Goal: Task Accomplishment & Management: Use online tool/utility

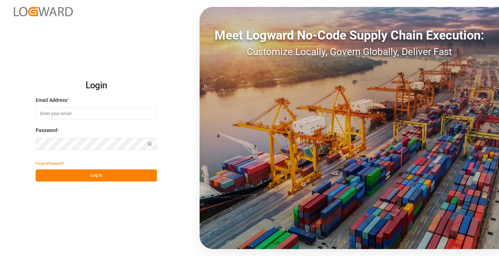
type input "[PERSON_NAME][EMAIL_ADDRESS][DOMAIN_NAME]"
click at [105, 176] on button "Log In" at bounding box center [96, 175] width 121 height 12
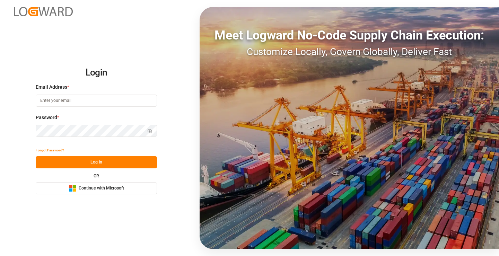
type input "[PERSON_NAME][EMAIL_ADDRESS][DOMAIN_NAME]"
click at [123, 163] on button "Log In" at bounding box center [96, 162] width 121 height 12
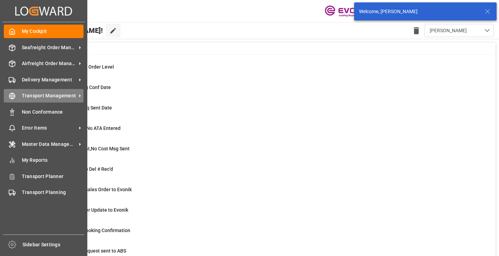
click at [14, 95] on icon at bounding box center [12, 95] width 7 height 7
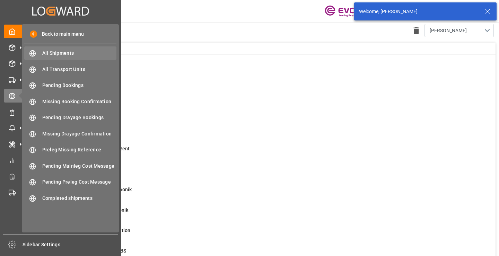
click at [54, 51] on span "All Shipments" at bounding box center [79, 53] width 74 height 7
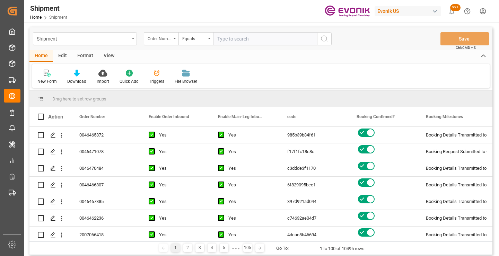
click at [85, 56] on div "Format" at bounding box center [85, 56] width 26 height 12
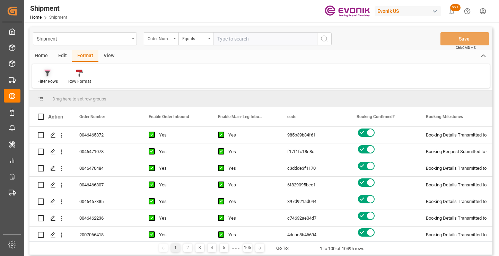
click at [46, 69] on div at bounding box center [47, 72] width 20 height 7
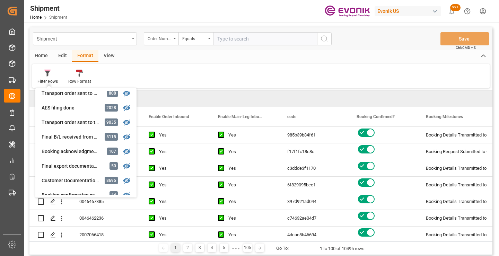
scroll to position [725, 0]
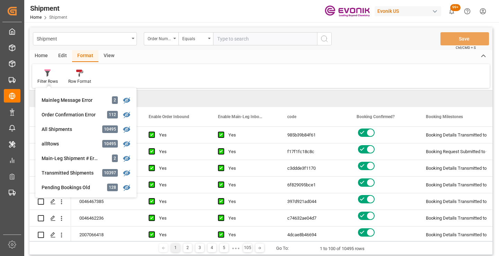
click at [43, 52] on div "Home" at bounding box center [41, 56] width 24 height 12
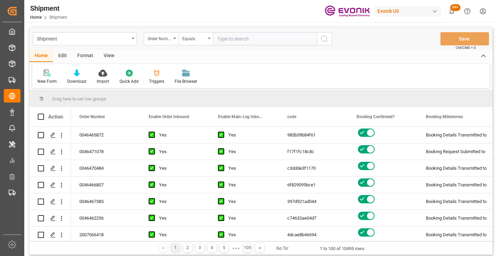
click at [42, 98] on span at bounding box center [41, 99] width 6 height 6
click at [176, 115] on span "Enable Order Inbound" at bounding box center [169, 116] width 41 height 5
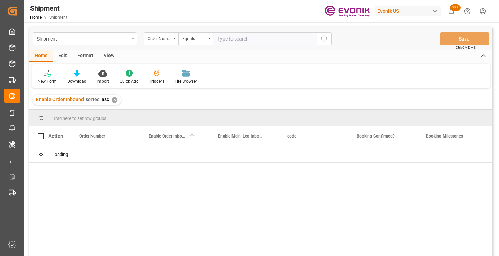
click at [112, 99] on div "✕" at bounding box center [114, 100] width 6 height 6
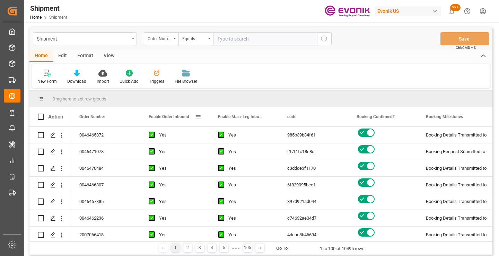
click at [198, 117] on span at bounding box center [198, 117] width 6 height 6
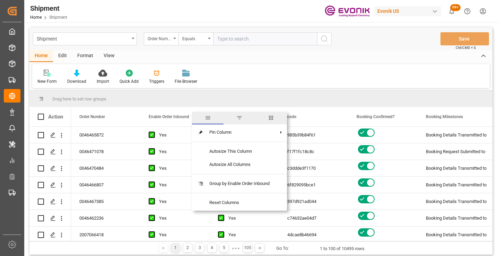
click at [274, 121] on span "columns" at bounding box center [271, 118] width 32 height 12
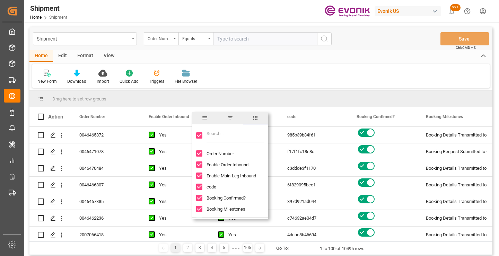
click at [200, 136] on input "Toggle Select All Columns" at bounding box center [199, 135] width 6 height 6
checkbox input "false"
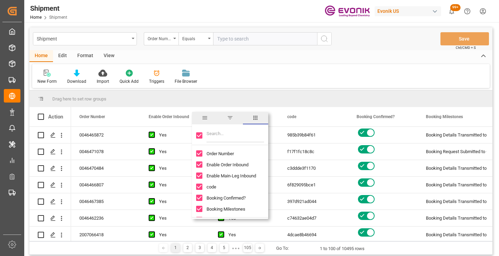
checkbox input "false"
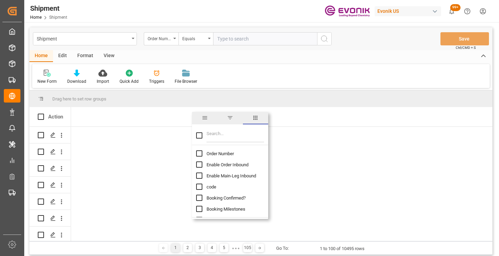
click at [216, 151] on span "Order Number" at bounding box center [219, 153] width 27 height 5
checkbox input "false"
checkbox input "true"
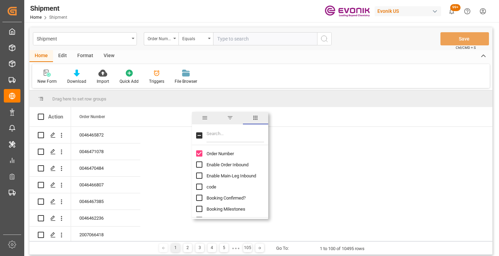
click at [215, 135] on input "Filter Columns Input" at bounding box center [234, 135] width 57 height 14
type input "BOOKING"
click at [222, 187] on span "Booking Number" at bounding box center [222, 186] width 33 height 5
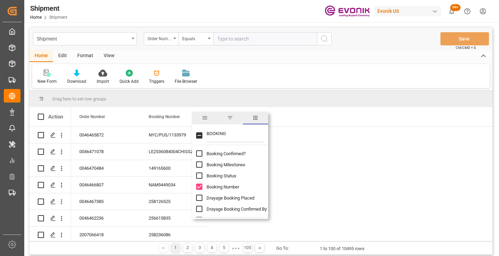
checkbox input "false"
checkbox input "true"
click at [216, 132] on input "BOOKING" at bounding box center [234, 135] width 57 height 14
type input "DELIVERY"
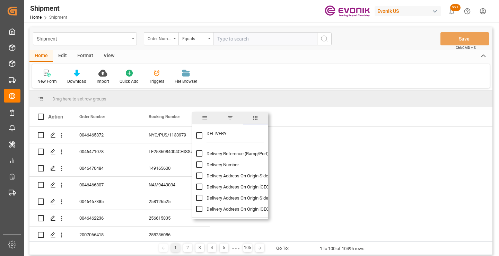
click at [224, 165] on span "Delivery Number" at bounding box center [222, 164] width 32 height 5
checkbox input "false"
checkbox input "true"
click at [216, 133] on input "DELIVERY" at bounding box center [234, 135] width 57 height 14
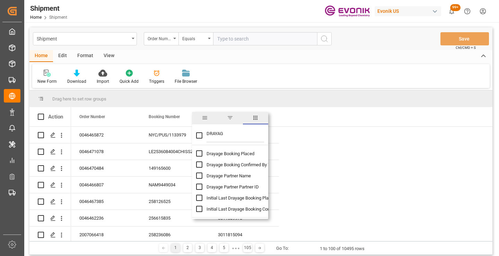
type input "DRAYAG"
click at [223, 179] on div "Drayage Partner Name" at bounding box center [234, 175] width 76 height 11
click at [214, 173] on span "Drayage Partner Name" at bounding box center [228, 175] width 44 height 5
checkbox input "false"
checkbox input "true"
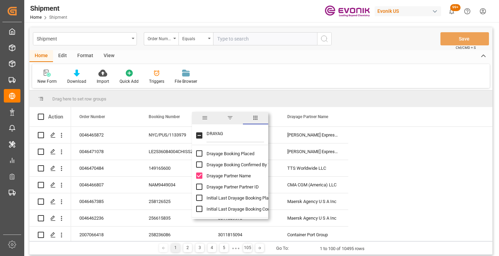
click at [213, 134] on input "DRAYAG" at bounding box center [234, 135] width 57 height 14
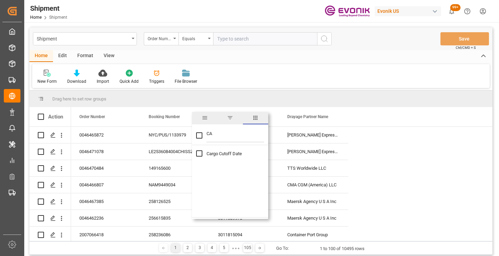
type input "C"
checkbox input "false"
type input "TYPE"
click at [218, 153] on span "Movement Type" at bounding box center [222, 153] width 32 height 5
checkbox input "false"
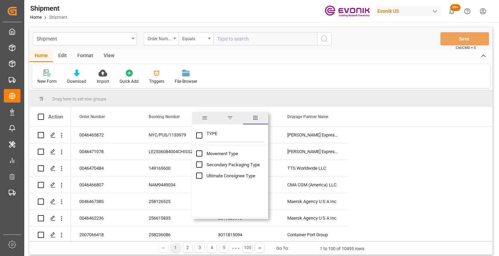
checkbox input "true"
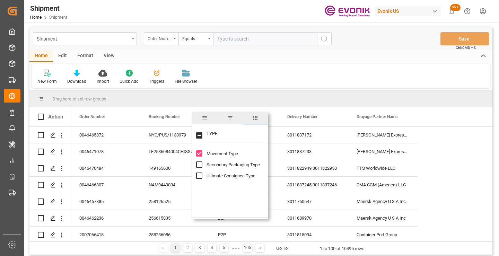
click at [213, 132] on input "TYPE" at bounding box center [234, 135] width 57 height 14
type input "ORDER"
click at [224, 135] on input "ORDER" at bounding box center [234, 135] width 57 height 14
click at [217, 133] on input "ORDER" at bounding box center [234, 135] width 57 height 14
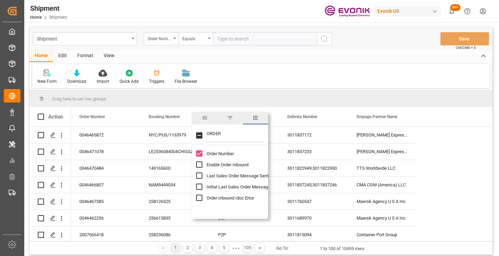
click at [217, 133] on input "ORDER" at bounding box center [234, 135] width 57 height 14
click at [261, 83] on div "New Form Download Import Quick Add Triggers File Browser" at bounding box center [260, 76] width 457 height 24
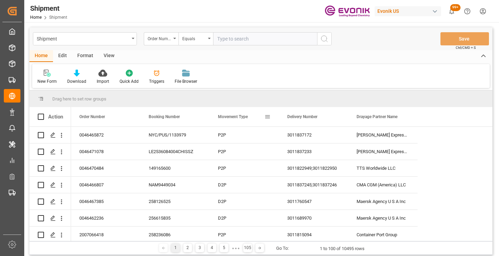
click at [266, 118] on span at bounding box center [267, 117] width 6 height 6
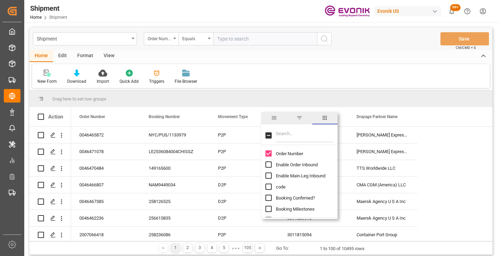
click at [269, 154] on input "Order Number column toggle visibility (visible)" at bounding box center [268, 153] width 6 height 6
checkbox input "false"
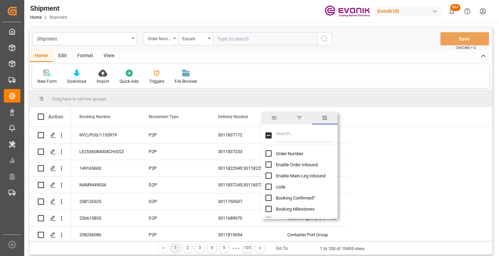
click at [283, 134] on input "Filter Columns Input" at bounding box center [304, 135] width 57 height 14
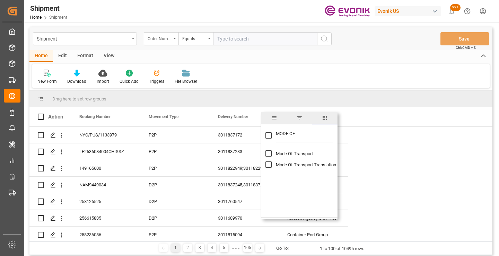
type input "MODE OF"
click at [286, 153] on span "Mode Of Transport" at bounding box center [294, 153] width 37 height 5
checkbox input "false"
checkbox input "true"
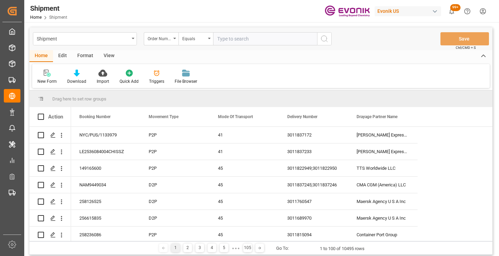
click at [280, 93] on div "Drag here to set row groups" at bounding box center [260, 98] width 463 height 17
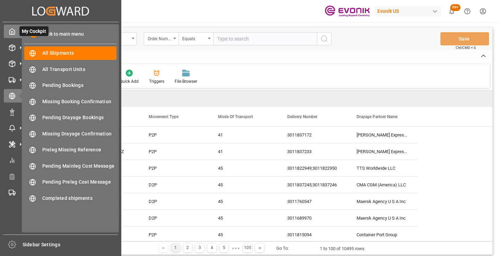
click at [12, 30] on icon at bounding box center [12, 31] width 7 height 7
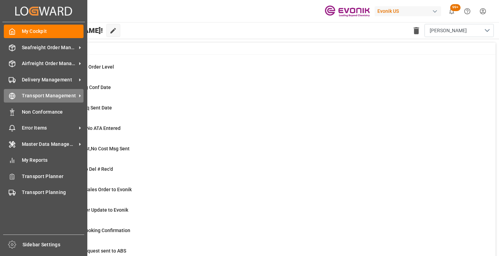
click at [15, 96] on icon at bounding box center [12, 95] width 7 height 7
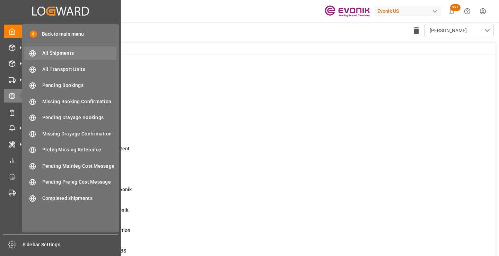
click at [70, 51] on span "All Shipments" at bounding box center [79, 53] width 74 height 7
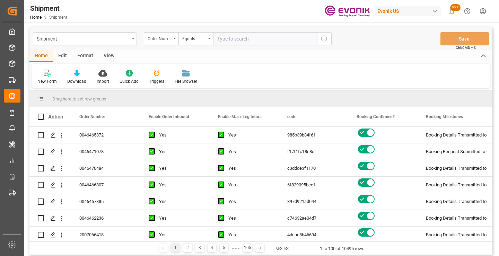
click at [86, 54] on div "Format" at bounding box center [85, 56] width 26 height 12
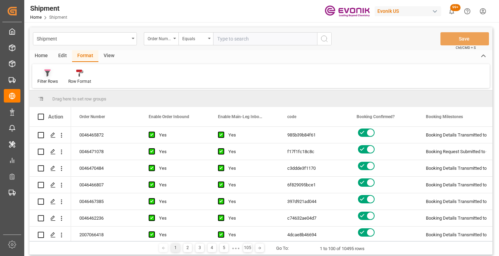
click at [47, 72] on icon at bounding box center [47, 74] width 5 height 6
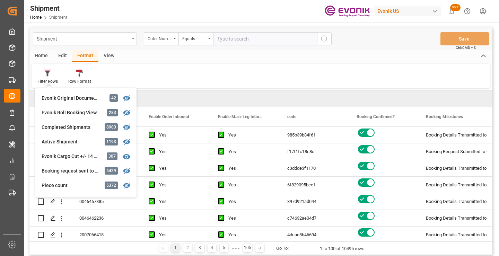
click at [43, 53] on div "Home" at bounding box center [41, 56] width 24 height 12
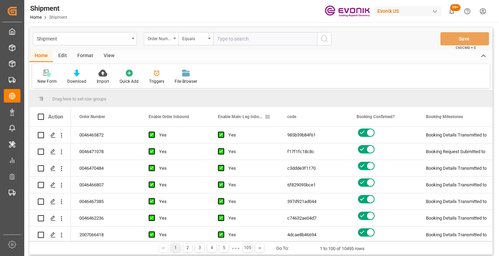
click at [266, 118] on span at bounding box center [267, 117] width 6 height 6
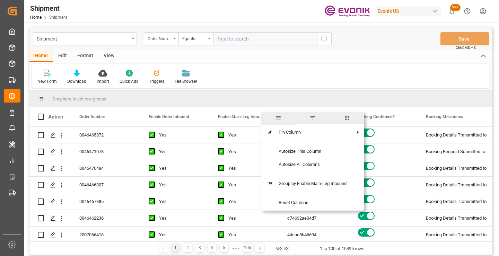
click at [346, 119] on span "columns" at bounding box center [346, 118] width 6 height 6
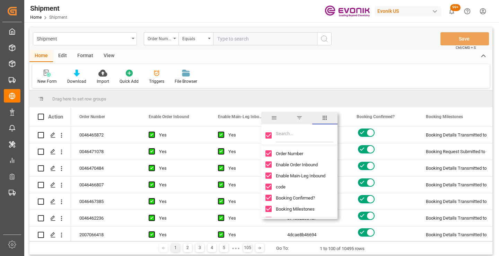
click at [269, 134] on input "Toggle Select All Columns" at bounding box center [268, 135] width 6 height 6
checkbox input "false"
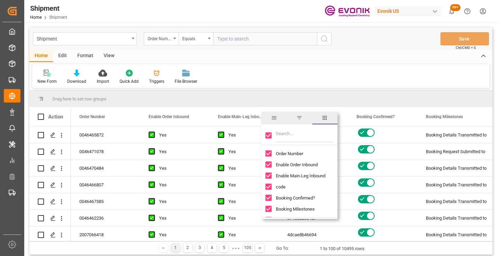
checkbox input "false"
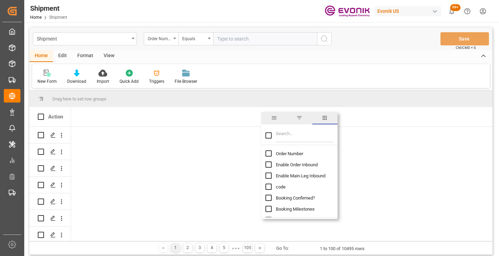
click at [288, 135] on input "Filter Columns Input" at bounding box center [304, 135] width 57 height 14
type input "ORDER"
click at [288, 154] on span "Order Number" at bounding box center [289, 153] width 27 height 5
checkbox input "false"
checkbox input "true"
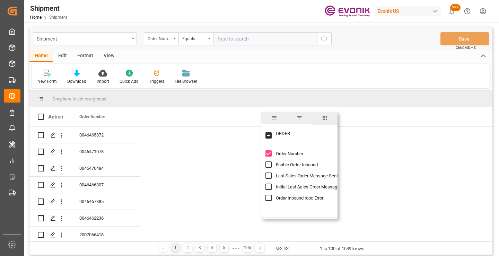
click at [285, 132] on input "ORDER" at bounding box center [304, 135] width 57 height 14
type input "BOOKING"
click at [285, 187] on span "Booking Number" at bounding box center [292, 186] width 33 height 5
checkbox input "false"
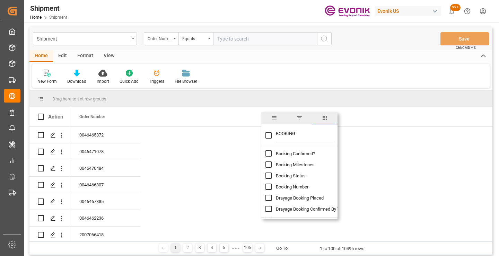
checkbox input "true"
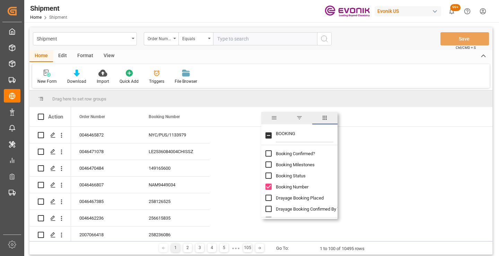
click at [287, 134] on input "BOOKING" at bounding box center [304, 135] width 57 height 14
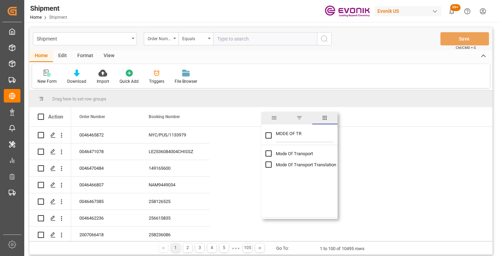
type input "MODE OF TR"
click at [290, 165] on span "Mode Of Transport Translation" at bounding box center [306, 164] width 60 height 5
checkbox input "false"
checkbox input "true"
drag, startPoint x: 305, startPoint y: 133, endPoint x: 263, endPoint y: 133, distance: 41.5
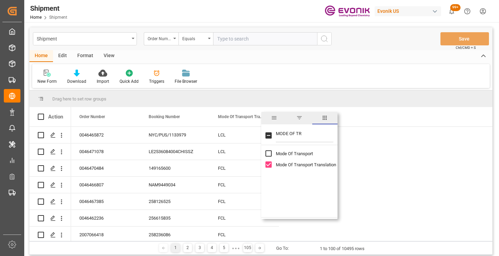
click at [263, 133] on div "MODE OF TR" at bounding box center [299, 135] width 76 height 19
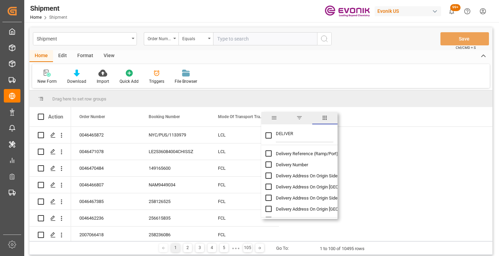
type input "DELIVER"
click at [291, 163] on span "Delivery Number" at bounding box center [292, 164] width 32 height 5
checkbox input "false"
checkbox input "true"
click at [287, 133] on input "DELIVER" at bounding box center [304, 135] width 57 height 14
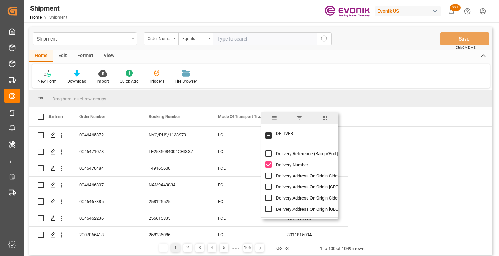
click at [287, 133] on input "DELIVER" at bounding box center [304, 135] width 57 height 14
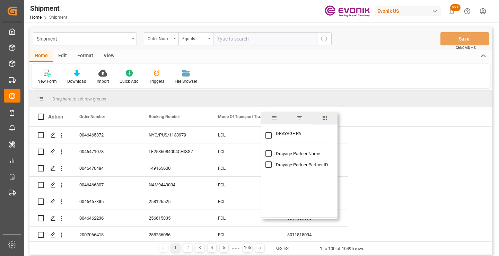
type input "DRAYAGE PA"
click at [293, 155] on span "Drayage Partner Name" at bounding box center [298, 153] width 44 height 5
checkbox input "false"
checkbox input "true"
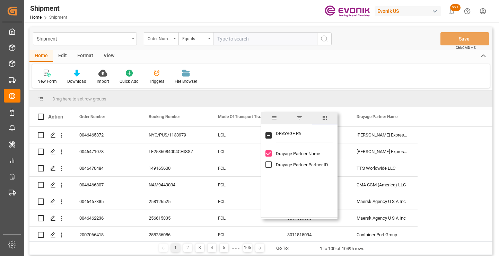
click at [289, 134] on input "DRAYAGE PA" at bounding box center [304, 135] width 57 height 14
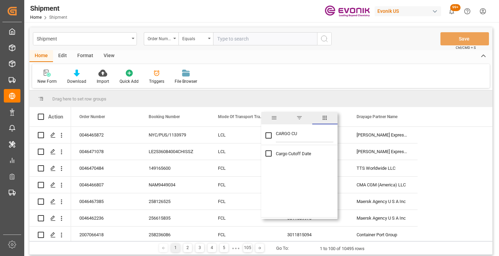
type input "CARGO CU"
click at [292, 155] on span "Cargo Cutoff Date" at bounding box center [293, 153] width 35 height 5
checkbox input "true"
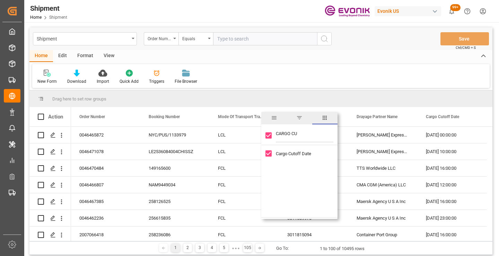
drag, startPoint x: 301, startPoint y: 134, endPoint x: 262, endPoint y: 133, distance: 38.8
click at [262, 133] on div "CARGO CU" at bounding box center [299, 135] width 76 height 19
type input "TIME"
checkbox input "false"
type input "TIMES"
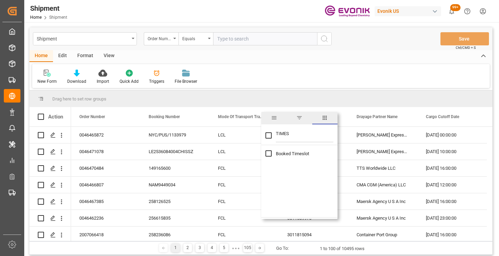
click at [289, 152] on span "Booked Timeslot" at bounding box center [292, 153] width 33 height 5
checkbox input "true"
click at [280, 132] on input "TIMES" at bounding box center [304, 135] width 57 height 14
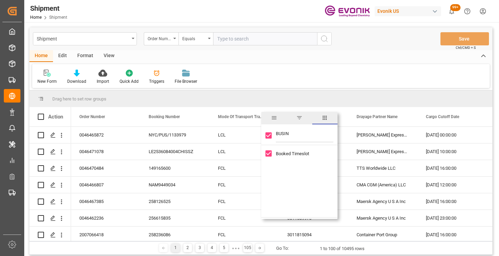
type input "BUSINE"
checkbox input "false"
type input "BUSINE"
click at [285, 164] on span "Business Line" at bounding box center [290, 164] width 28 height 5
checkbox input "false"
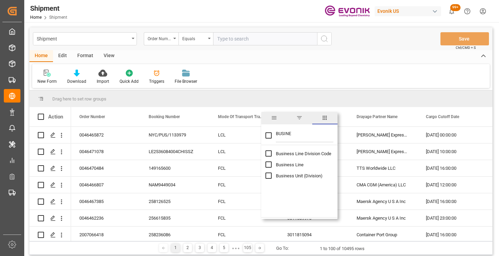
checkbox input "true"
click at [285, 133] on input "BUSINE" at bounding box center [304, 135] width 57 height 14
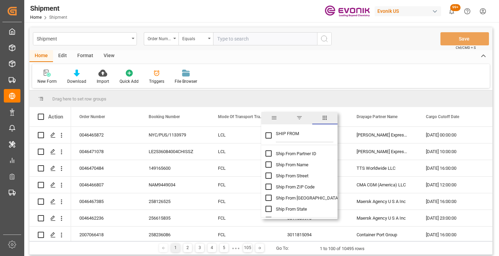
type input "SHIP FROM"
click at [295, 152] on span "Ship From Partner ID" at bounding box center [296, 153] width 41 height 5
checkbox input "false"
checkbox input "true"
click at [295, 163] on span "Ship From Name" at bounding box center [292, 164] width 33 height 5
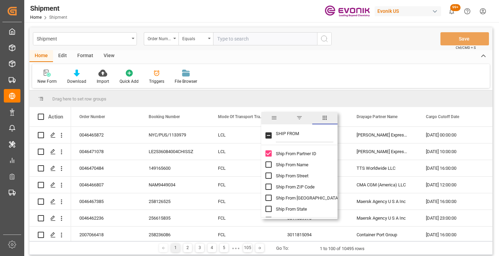
checkbox input "true"
click at [287, 197] on span "Ship From [GEOGRAPHIC_DATA]" at bounding box center [307, 197] width 63 height 5
checkbox input "true"
click at [287, 135] on input "SHIP FROM" at bounding box center [304, 135] width 57 height 14
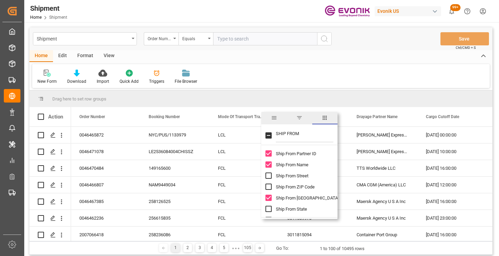
click at [287, 135] on input "SHIP FROM" at bounding box center [304, 135] width 57 height 14
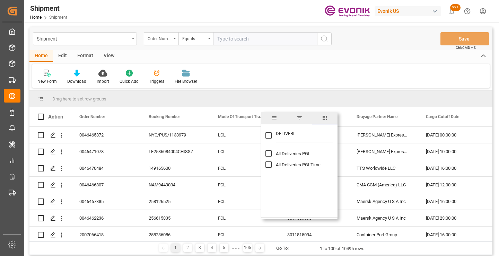
type input "DELIVERI"
click at [296, 154] on span "All Deliveries PGI" at bounding box center [293, 153] width 34 height 5
checkbox input "false"
checkbox input "true"
click at [297, 164] on span "All Deliveries PGI Time" at bounding box center [298, 164] width 45 height 5
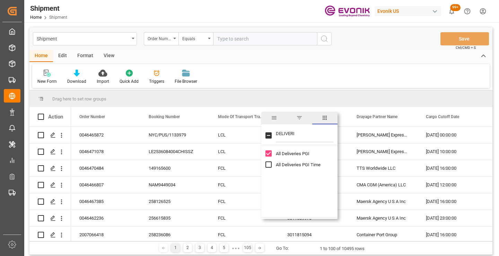
checkbox input "true"
click at [280, 132] on input "DELIVERI" at bounding box center [304, 135] width 57 height 14
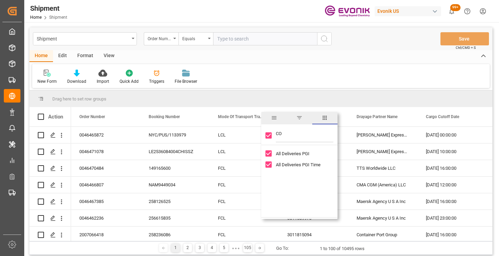
type input "COD"
checkbox input "false"
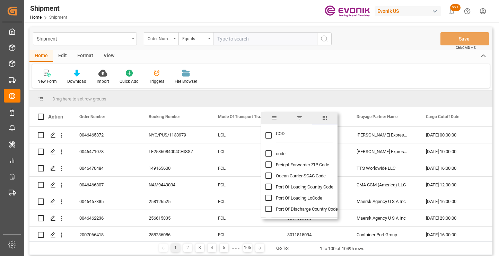
type input "COD"
click at [279, 155] on span "code" at bounding box center [281, 153] width 10 height 5
checkbox input "false"
checkbox input "true"
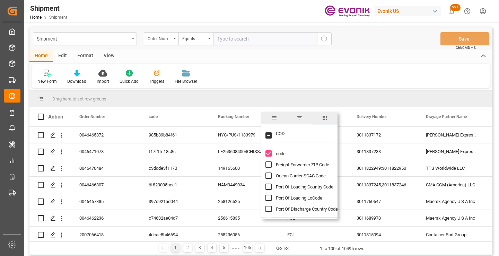
click at [281, 135] on input "COD" at bounding box center [304, 135] width 57 height 14
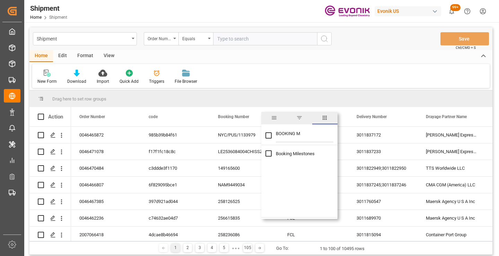
type input "BOOKING M"
click at [286, 154] on span "Booking Milestones" at bounding box center [295, 153] width 39 height 5
checkbox input "true"
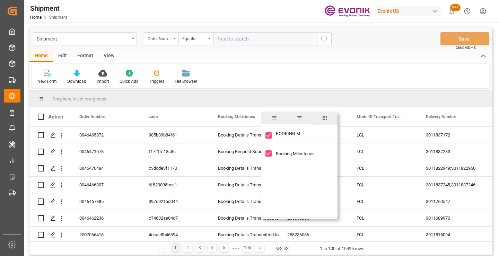
click at [267, 137] on input "Toggle Select All Columns" at bounding box center [268, 135] width 6 height 6
checkbox input "false"
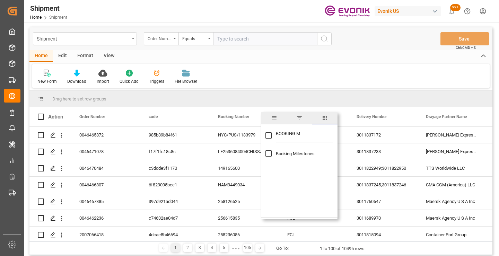
click at [281, 136] on input "BOOKING M" at bounding box center [304, 135] width 57 height 14
type input "COD"
checkbox input "false"
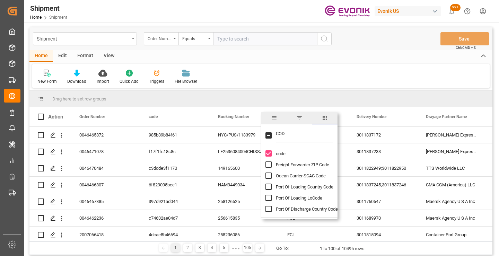
type input "COD"
click at [269, 154] on input "code column toggle visibility (visible)" at bounding box center [268, 153] width 6 height 6
checkbox input "false"
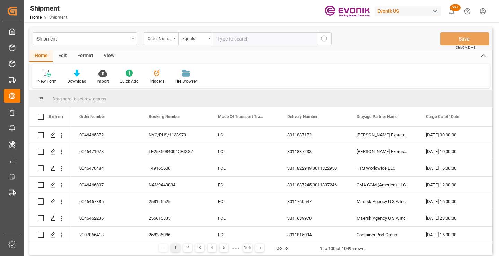
click at [298, 74] on div "New Form Download Import Quick Add Triggers File Browser" at bounding box center [260, 76] width 457 height 24
click at [111, 55] on div "View" at bounding box center [108, 56] width 21 height 12
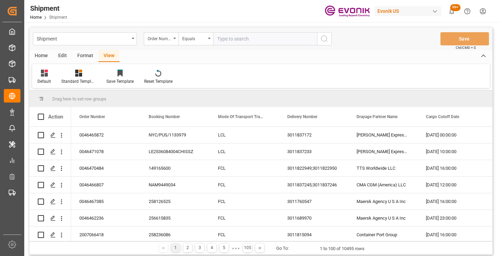
click at [38, 54] on div "Home" at bounding box center [41, 56] width 24 height 12
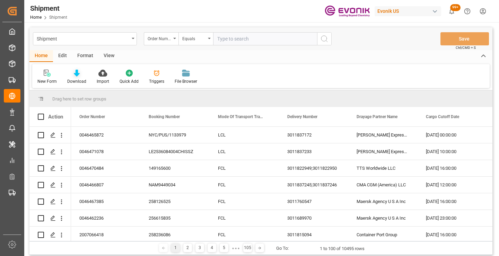
click at [75, 74] on icon at bounding box center [77, 73] width 6 height 7
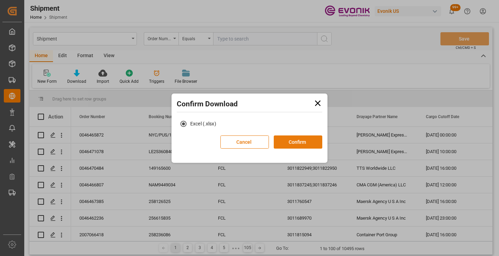
click at [294, 141] on button "Confirm" at bounding box center [298, 141] width 48 height 13
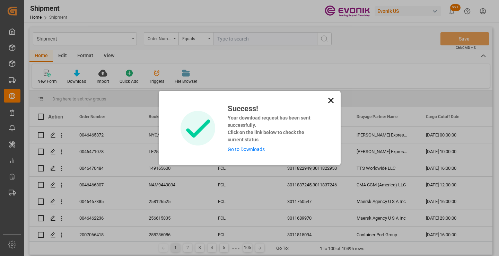
click at [253, 151] on link "Go to Downloads" at bounding box center [245, 149] width 37 height 6
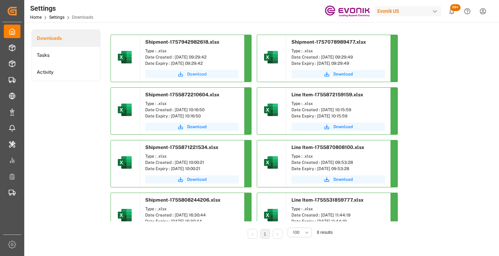
click at [198, 72] on span "Download" at bounding box center [196, 74] width 19 height 6
